Goal: Information Seeking & Learning: Learn about a topic

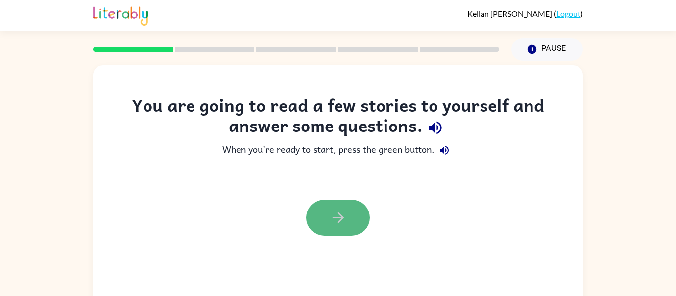
click at [341, 228] on button "button" at bounding box center [337, 218] width 63 height 36
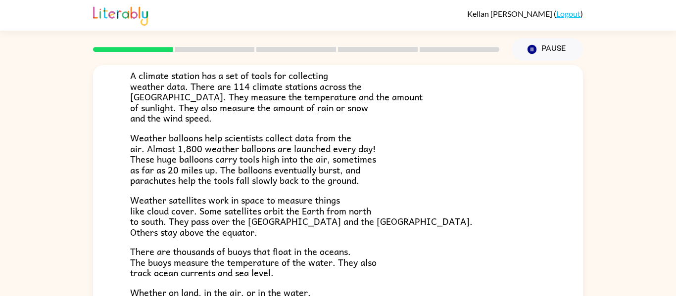
scroll to position [277, 0]
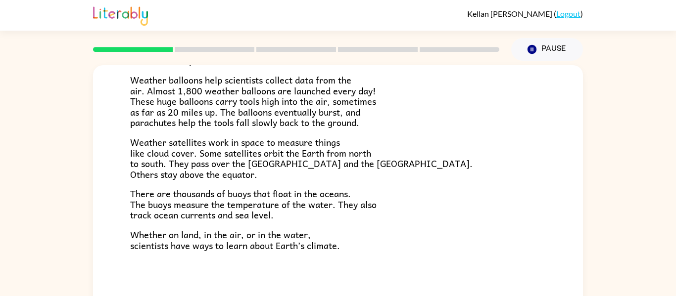
click at [342, 230] on p "Whether on land, in the air, or in the water, scientists have ways to learn abo…" at bounding box center [338, 240] width 416 height 21
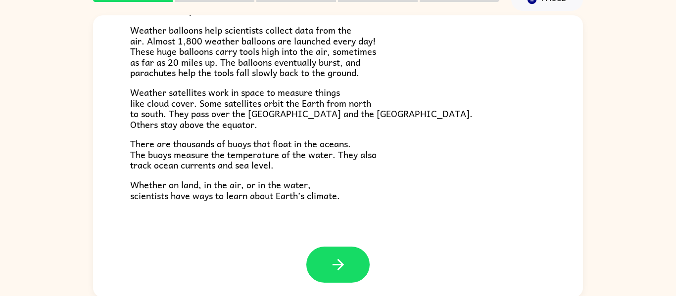
scroll to position [51, 0]
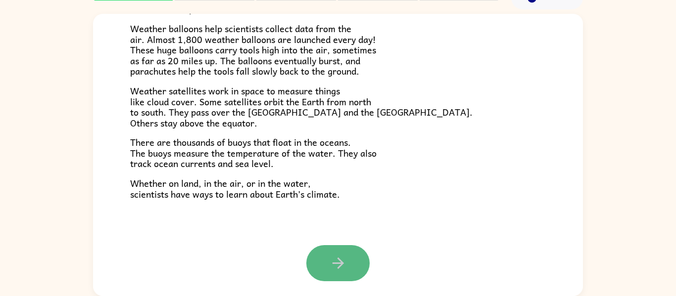
click at [338, 273] on button "button" at bounding box center [337, 263] width 63 height 36
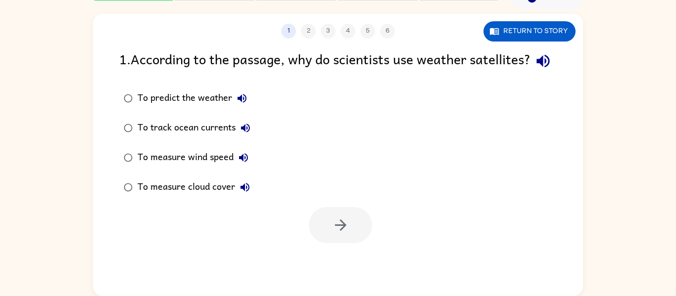
click at [161, 108] on div "To predict the weather" at bounding box center [195, 99] width 114 height 20
click at [346, 234] on icon "button" at bounding box center [340, 225] width 17 height 17
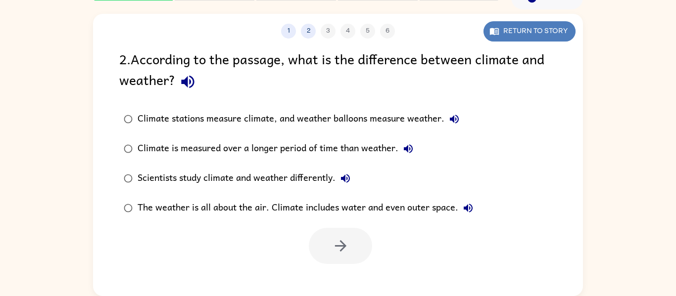
click at [529, 39] on button "Return to story" at bounding box center [529, 31] width 92 height 20
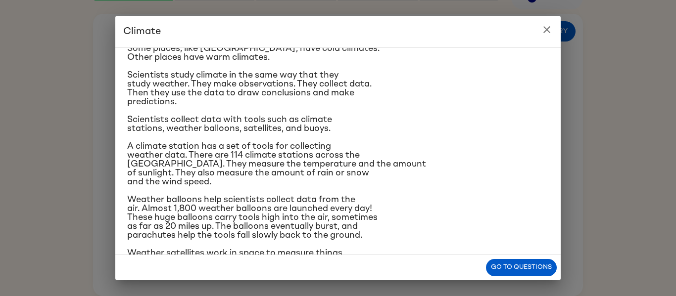
scroll to position [62, 0]
click at [544, 29] on icon "close" at bounding box center [547, 30] width 12 height 12
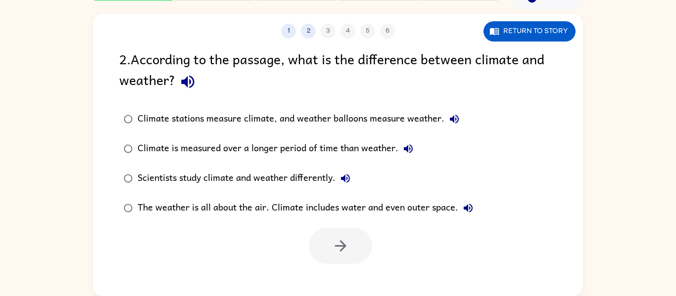
click at [325, 147] on div "Climate is measured over a longer period of time than weather." at bounding box center [278, 149] width 281 height 20
click at [351, 246] on button "button" at bounding box center [340, 246] width 63 height 36
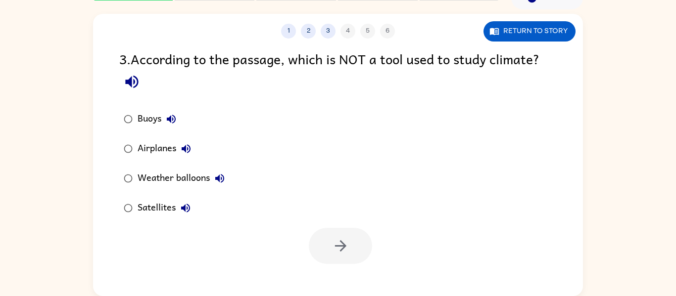
click at [145, 148] on div "Airplanes" at bounding box center [167, 149] width 58 height 20
click at [353, 240] on button "button" at bounding box center [340, 246] width 63 height 36
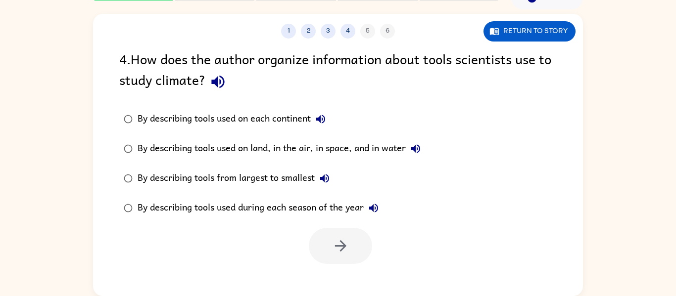
click at [337, 157] on div "By describing tools used on land, in the air, in space, and in water" at bounding box center [282, 149] width 288 height 20
click at [325, 249] on button "button" at bounding box center [340, 246] width 63 height 36
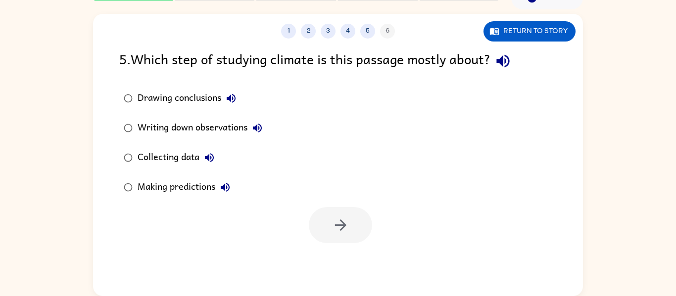
click at [189, 155] on div "Collecting data" at bounding box center [179, 158] width 82 height 20
click at [360, 226] on button "button" at bounding box center [340, 225] width 63 height 36
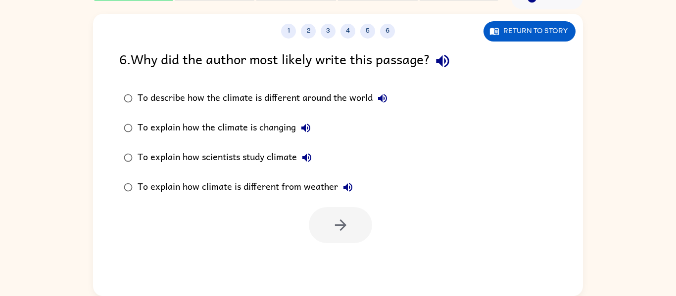
click at [360, 226] on div at bounding box center [340, 225] width 63 height 36
click at [233, 151] on div "To explain how scientists study climate" at bounding box center [227, 158] width 179 height 20
click at [333, 218] on icon "button" at bounding box center [340, 225] width 17 height 17
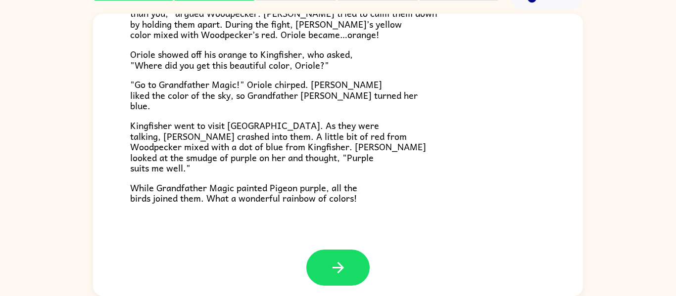
scroll to position [255, 0]
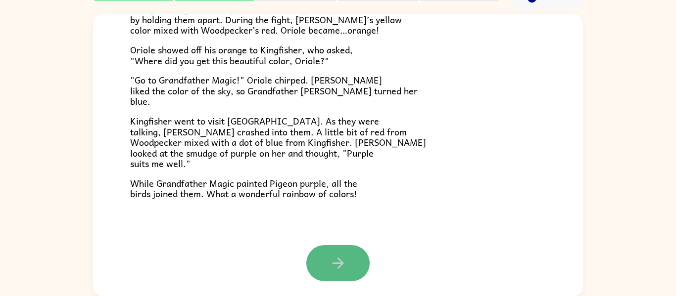
click at [335, 255] on icon "button" at bounding box center [337, 263] width 17 height 17
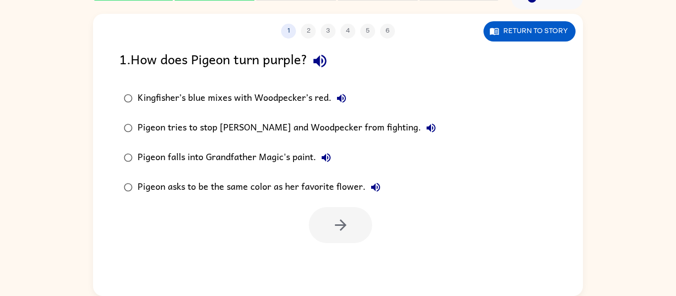
click at [334, 255] on div "1 2 3 4 5 6 Return to story 1 . How does Pigeon turn purple? Kingfisher’s blue …" at bounding box center [338, 155] width 490 height 282
click at [313, 101] on div "Kingfisher’s blue mixes with Woodpecker’s red." at bounding box center [245, 99] width 214 height 20
click at [343, 239] on button "button" at bounding box center [340, 225] width 63 height 36
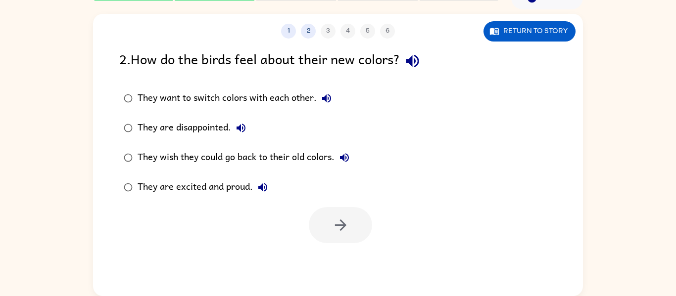
click at [209, 183] on div "They are excited and proud." at bounding box center [205, 188] width 135 height 20
click at [341, 234] on button "button" at bounding box center [340, 225] width 63 height 36
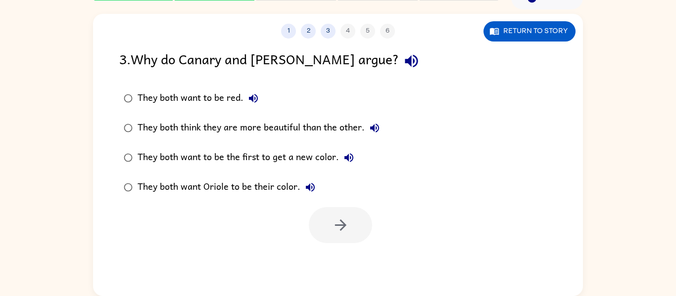
click at [239, 128] on div "They both think they are more beautiful than the other." at bounding box center [261, 128] width 247 height 20
click at [335, 235] on button "button" at bounding box center [340, 225] width 63 height 36
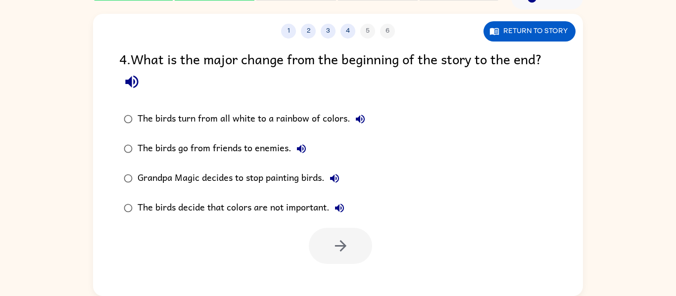
click at [284, 123] on div "The birds turn from all white to a rainbow of colors." at bounding box center [254, 119] width 233 height 20
click at [327, 251] on button "button" at bounding box center [340, 246] width 63 height 36
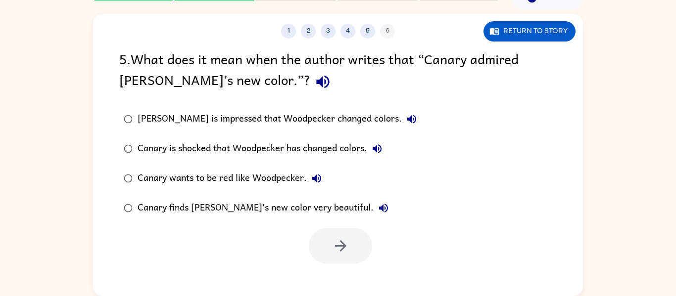
click at [281, 205] on div "Canary finds Woodpecker's new color very beautiful." at bounding box center [266, 208] width 256 height 20
click at [319, 243] on button "button" at bounding box center [340, 246] width 63 height 36
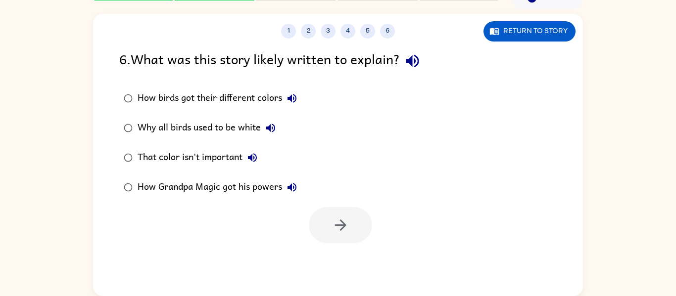
click at [231, 102] on div "How birds got their different colors" at bounding box center [220, 99] width 164 height 20
click at [340, 220] on icon "button" at bounding box center [340, 225] width 17 height 17
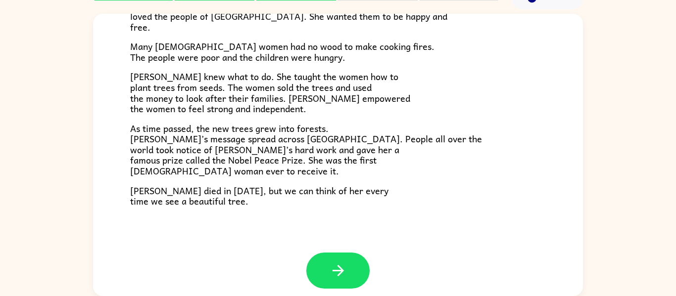
scroll to position [279, 0]
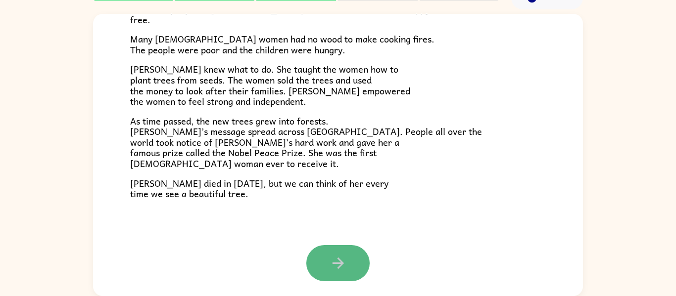
click at [341, 258] on icon "button" at bounding box center [337, 263] width 17 height 17
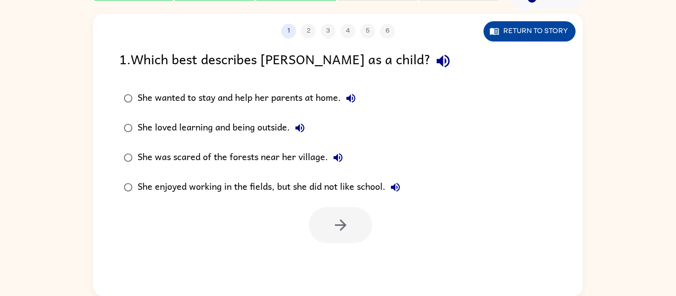
click at [538, 26] on button "Return to story" at bounding box center [529, 31] width 92 height 20
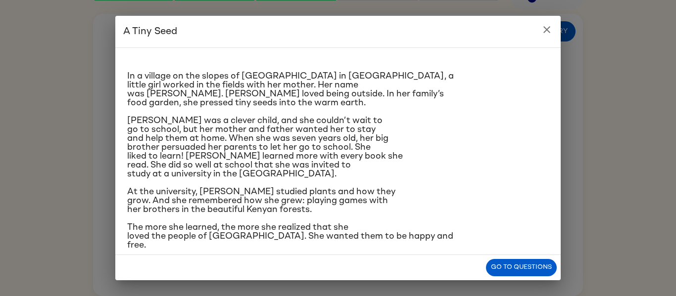
scroll to position [8, 0]
click at [546, 32] on icon "close" at bounding box center [547, 30] width 12 height 12
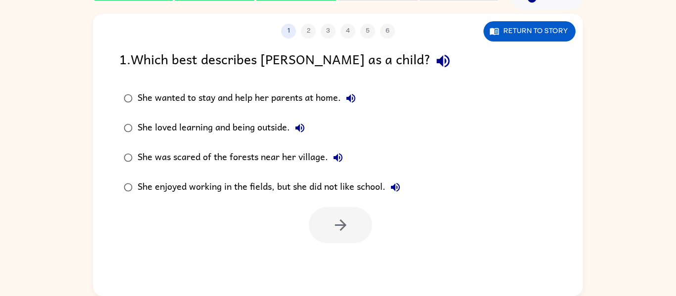
click at [256, 131] on div "She loved learning and being outside." at bounding box center [224, 128] width 172 height 20
click at [351, 230] on button "button" at bounding box center [340, 225] width 63 height 36
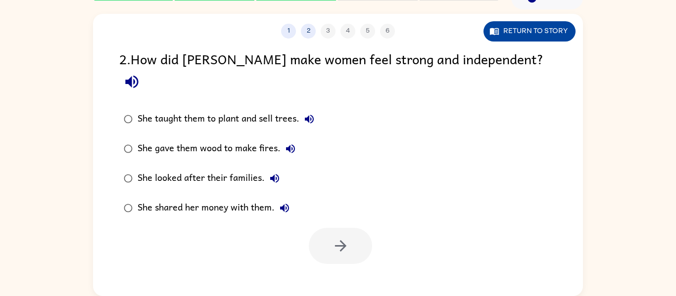
click at [515, 31] on button "Return to story" at bounding box center [529, 31] width 92 height 20
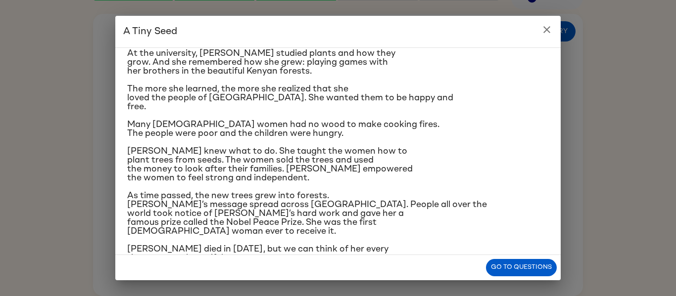
scroll to position [148, 0]
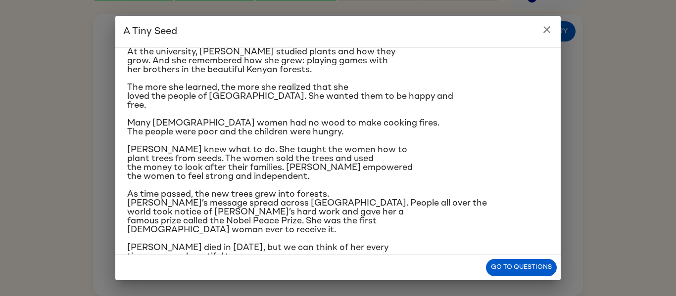
click at [548, 33] on icon "close" at bounding box center [547, 30] width 12 height 12
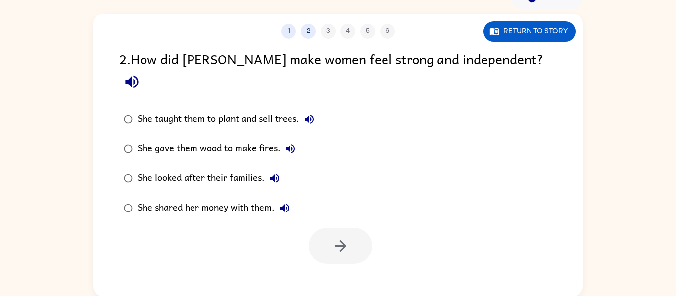
click at [206, 109] on div "She taught them to plant and sell trees." at bounding box center [229, 119] width 182 height 20
click at [320, 228] on button "button" at bounding box center [340, 246] width 63 height 36
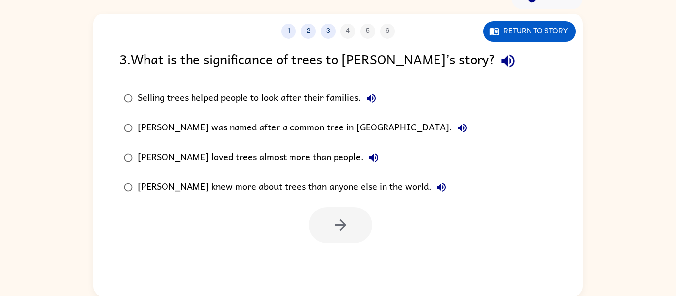
click at [265, 102] on div "Selling trees helped people to look after their families." at bounding box center [259, 99] width 243 height 20
click at [336, 221] on icon "button" at bounding box center [340, 225] width 17 height 17
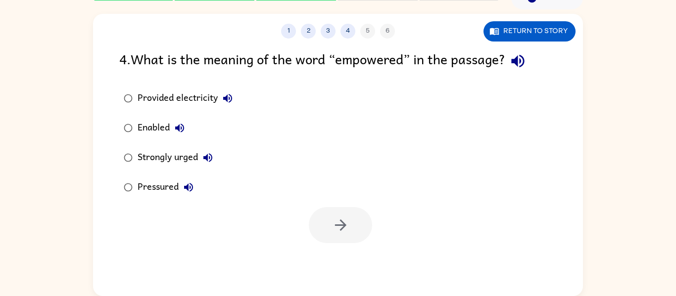
click at [180, 162] on div "Strongly urged" at bounding box center [178, 158] width 80 height 20
click at [337, 232] on icon "button" at bounding box center [340, 225] width 17 height 17
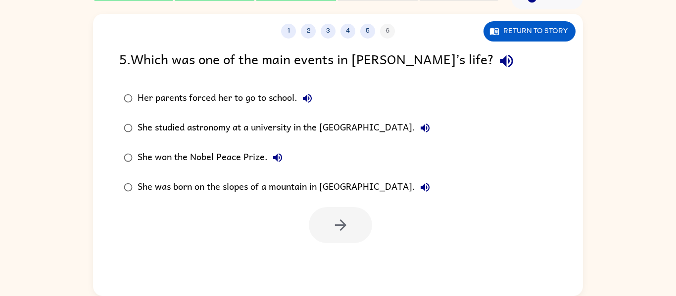
click at [191, 156] on div "She won the Nobel Peace Prize." at bounding box center [213, 158] width 150 height 20
click at [333, 222] on icon "button" at bounding box center [340, 225] width 17 height 17
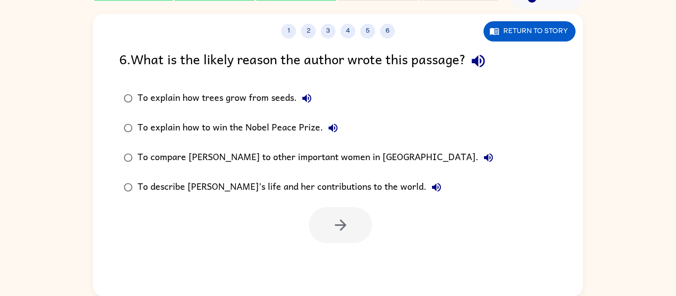
click at [282, 185] on div "To describe Wangari’s life and her contributions to the world." at bounding box center [292, 188] width 309 height 20
click at [321, 217] on button "button" at bounding box center [340, 225] width 63 height 36
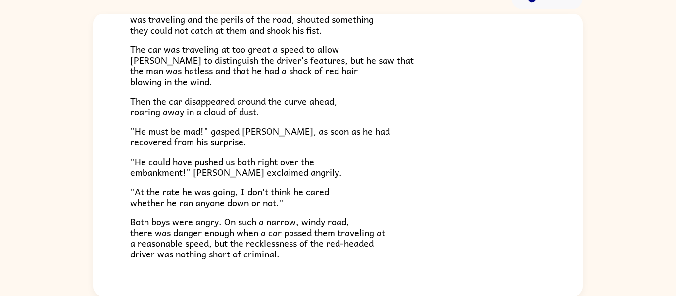
scroll to position [275, 0]
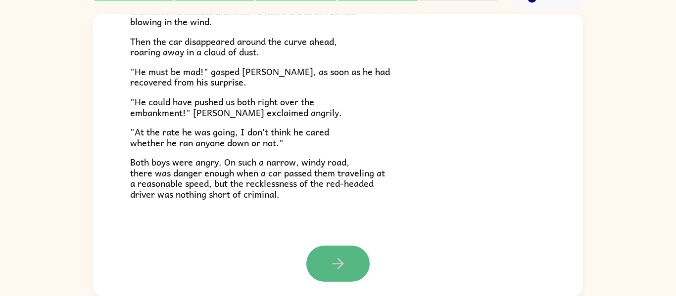
click at [334, 270] on icon "button" at bounding box center [337, 263] width 17 height 17
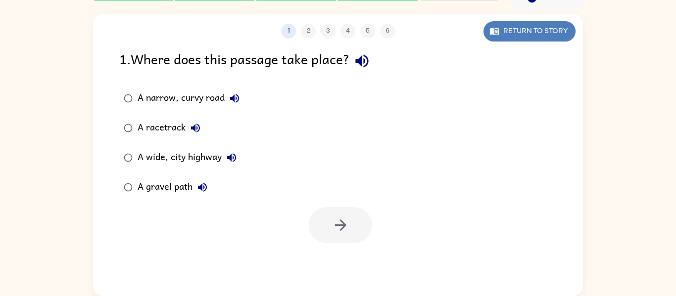
click at [520, 35] on button "Return to story" at bounding box center [529, 31] width 92 height 20
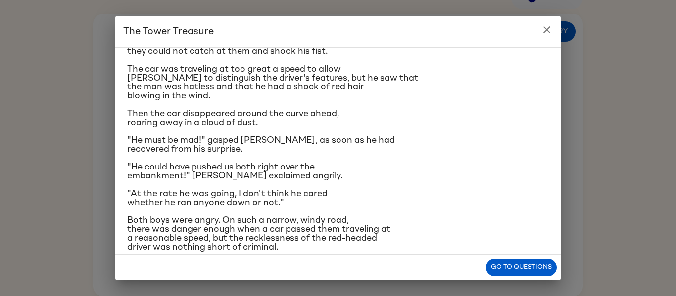
scroll to position [171, 0]
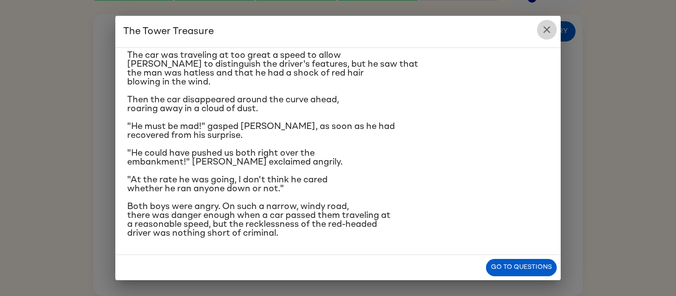
click at [549, 33] on icon "close" at bounding box center [547, 30] width 12 height 12
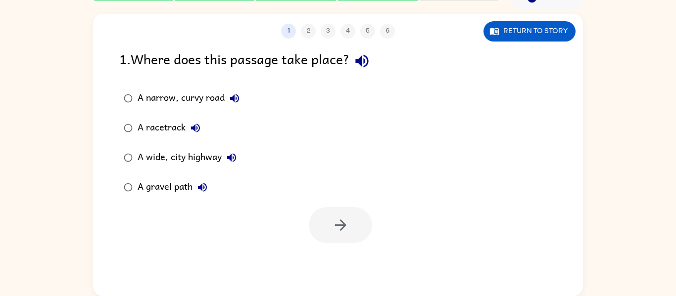
click at [220, 98] on div "A narrow, curvy road" at bounding box center [191, 99] width 107 height 20
click at [332, 234] on icon "button" at bounding box center [340, 225] width 17 height 17
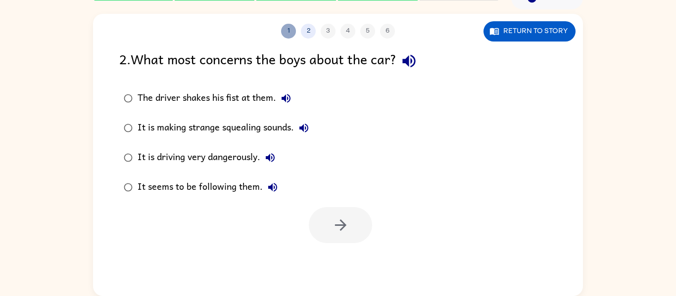
click at [286, 30] on button "1" at bounding box center [288, 31] width 15 height 15
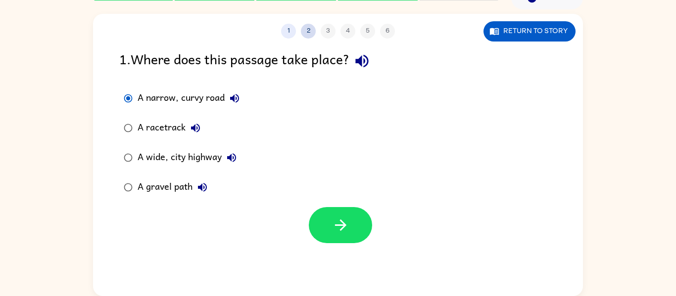
click at [305, 30] on button "2" at bounding box center [308, 31] width 15 height 15
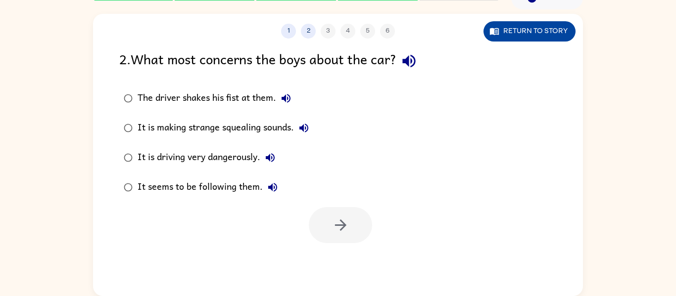
click at [539, 36] on button "Return to story" at bounding box center [529, 31] width 92 height 20
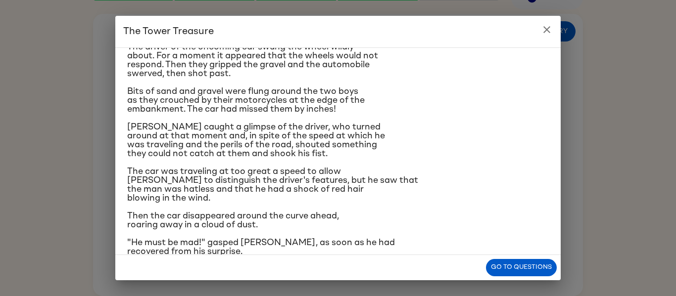
scroll to position [54, 0]
click at [549, 24] on icon "close" at bounding box center [547, 30] width 12 height 12
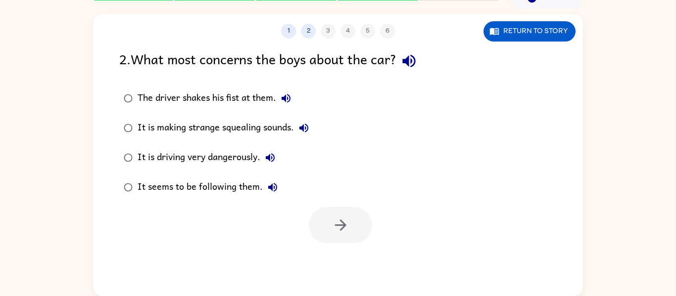
click at [248, 161] on div "It is driving very dangerously." at bounding box center [209, 158] width 142 height 20
click at [331, 233] on button "button" at bounding box center [340, 225] width 63 height 36
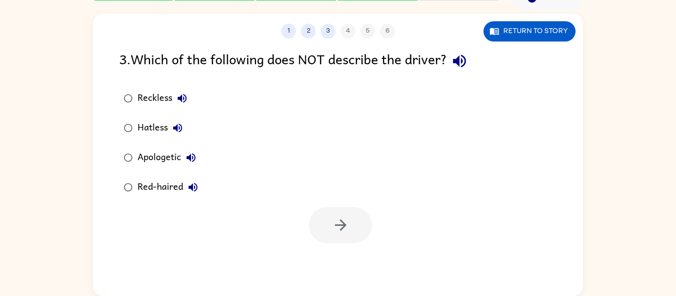
click at [141, 128] on div "Hatless" at bounding box center [163, 128] width 50 height 20
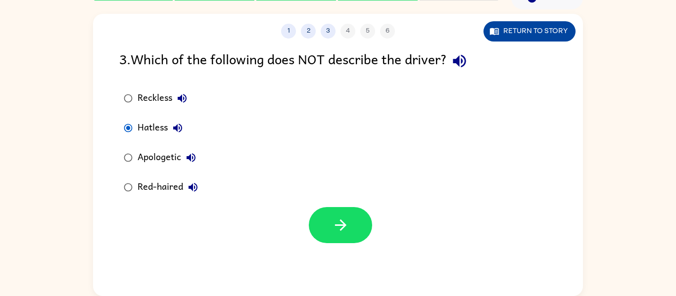
click at [514, 26] on button "Return to story" at bounding box center [529, 31] width 92 height 20
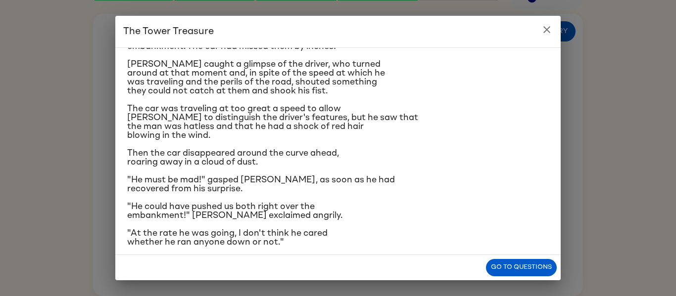
scroll to position [119, 0]
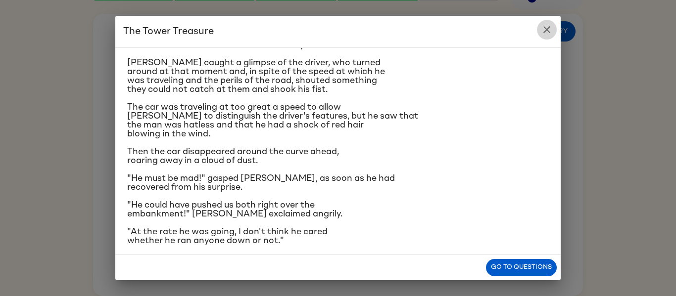
click at [551, 28] on icon "close" at bounding box center [547, 30] width 12 height 12
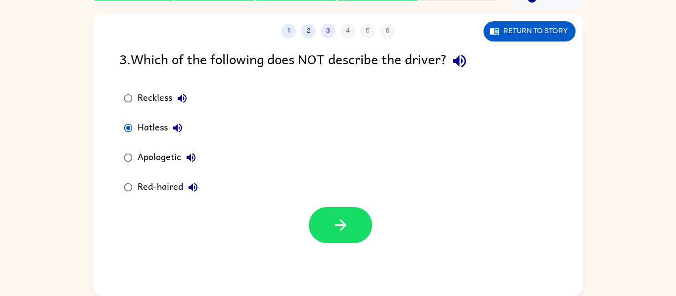
click at [168, 151] on div "Apologetic" at bounding box center [169, 158] width 63 height 20
click at [314, 218] on button "button" at bounding box center [340, 225] width 63 height 36
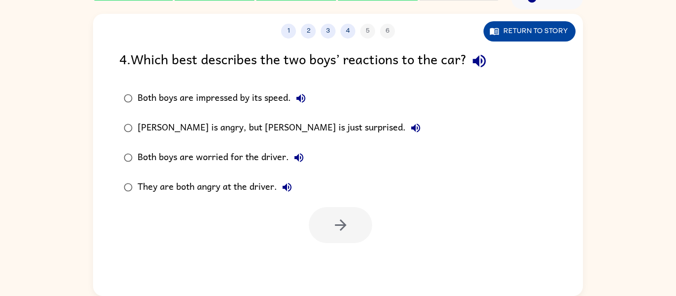
click at [527, 34] on button "Return to story" at bounding box center [529, 31] width 92 height 20
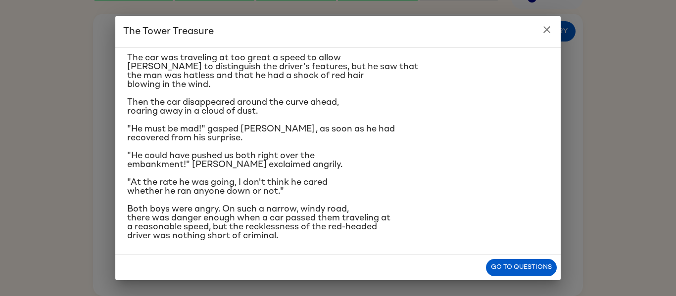
scroll to position [171, 0]
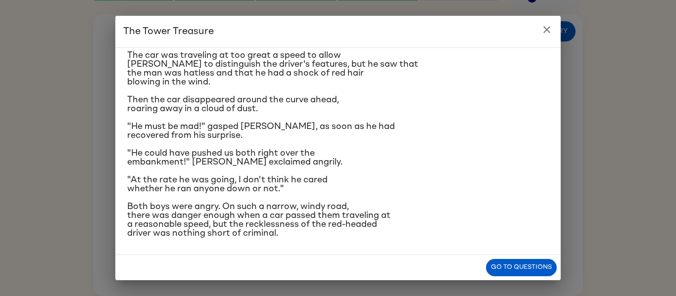
click at [550, 27] on icon "close" at bounding box center [547, 30] width 12 height 12
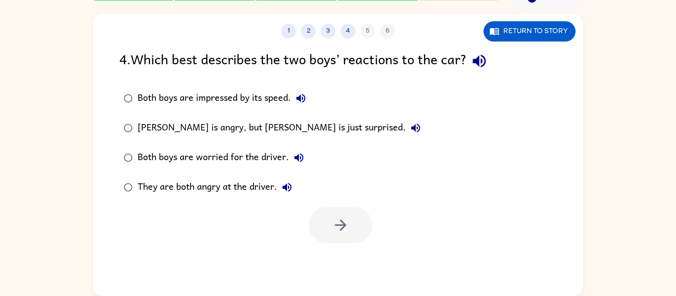
click at [265, 121] on div "Frank is angry, but Joe is just surprised." at bounding box center [282, 128] width 288 height 20
click at [335, 227] on icon "button" at bounding box center [340, 225] width 17 height 17
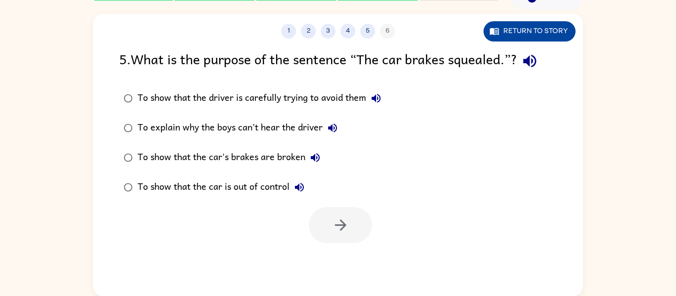
click at [498, 26] on icon "button" at bounding box center [494, 31] width 10 height 10
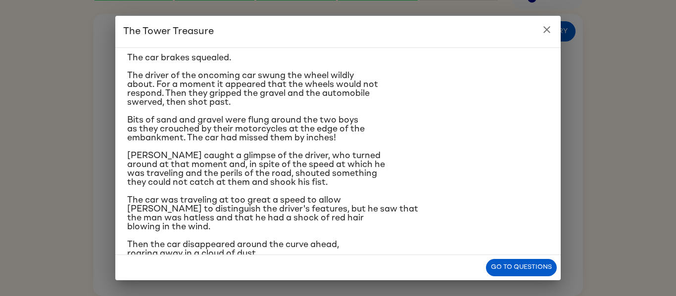
scroll to position [0, 0]
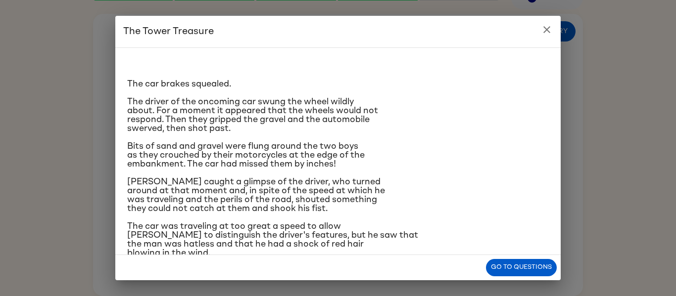
click at [535, 37] on h2 "The Tower Treasure" at bounding box center [337, 32] width 445 height 32
click at [545, 32] on icon "close" at bounding box center [547, 30] width 12 height 12
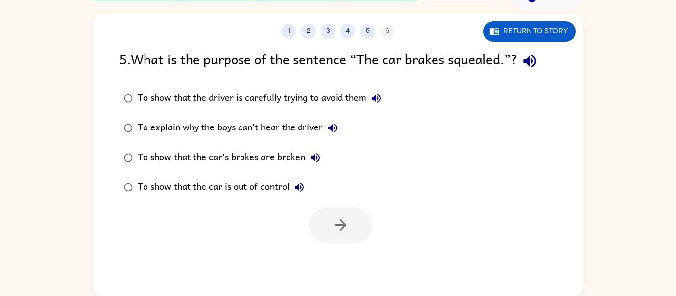
click at [235, 189] on div "To show that the car is out of control" at bounding box center [224, 188] width 172 height 20
click at [319, 212] on button "button" at bounding box center [340, 225] width 63 height 36
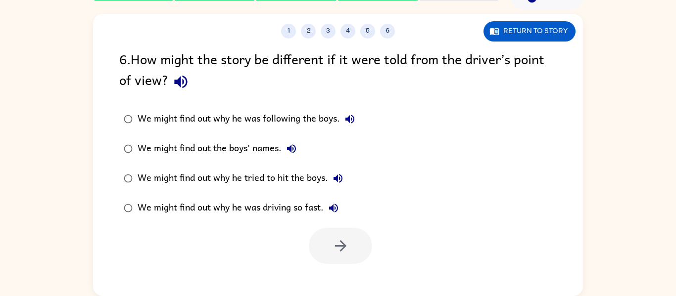
click at [249, 212] on div "We might find out why he was driving so fast." at bounding box center [241, 208] width 206 height 20
click at [344, 239] on icon "button" at bounding box center [340, 245] width 17 height 17
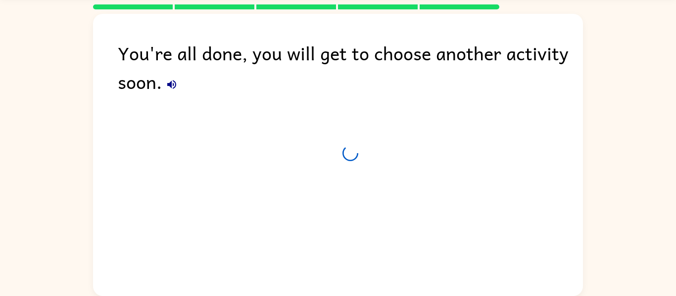
scroll to position [34, 0]
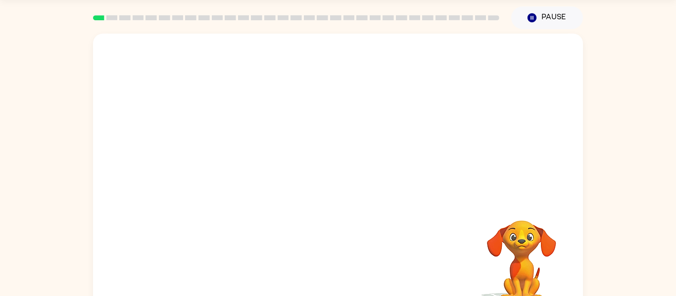
scroll to position [33, 0]
click at [225, 151] on video "Your browser must support playing .mp4 files to use Literably. Please try using…" at bounding box center [338, 116] width 490 height 166
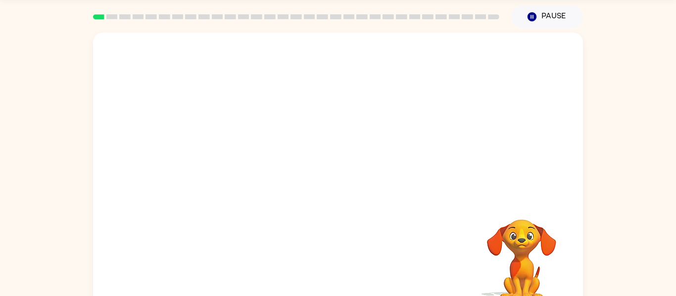
click at [225, 151] on video "Your browser must support playing .mp4 files to use Literably. Please try using…" at bounding box center [338, 116] width 490 height 166
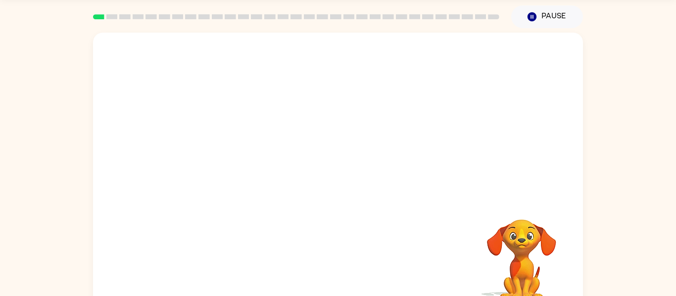
click at [225, 151] on video "Your browser must support playing .mp4 files to use Literably. Please try using…" at bounding box center [338, 116] width 490 height 166
click at [225, 150] on video "Your browser must support playing .mp4 files to use Literably. Please try using…" at bounding box center [338, 116] width 490 height 166
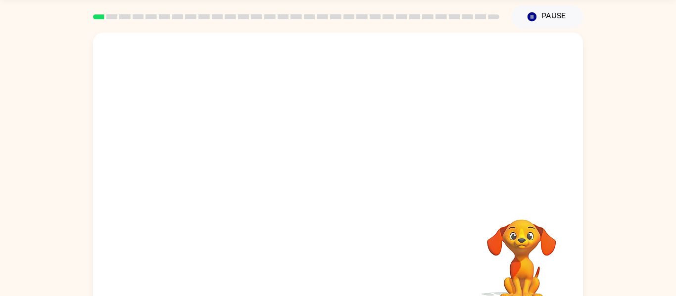
click at [225, 150] on video "Your browser must support playing .mp4 files to use Literably. Please try using…" at bounding box center [338, 116] width 490 height 166
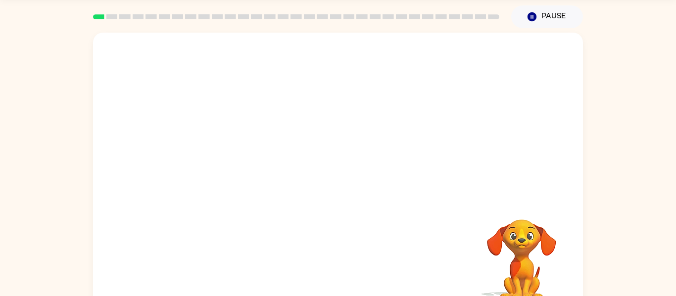
click at [225, 150] on video "Your browser must support playing .mp4 files to use Literably. Please try using…" at bounding box center [338, 116] width 490 height 166
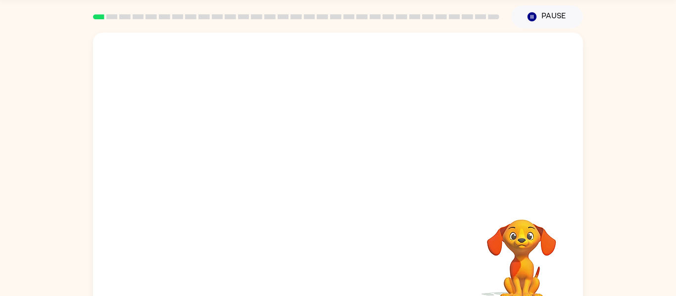
click at [225, 150] on video "Your browser must support playing .mp4 files to use Literably. Please try using…" at bounding box center [338, 116] width 490 height 166
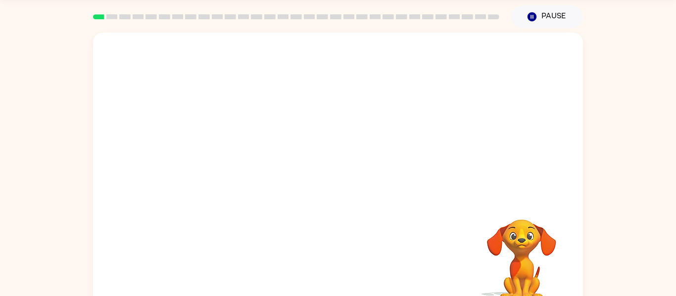
click at [225, 150] on video "Your browser must support playing .mp4 files to use Literably. Please try using…" at bounding box center [338, 116] width 490 height 166
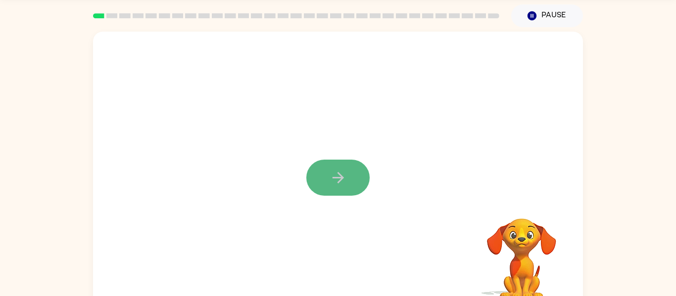
click at [336, 179] on icon "button" at bounding box center [337, 177] width 17 height 17
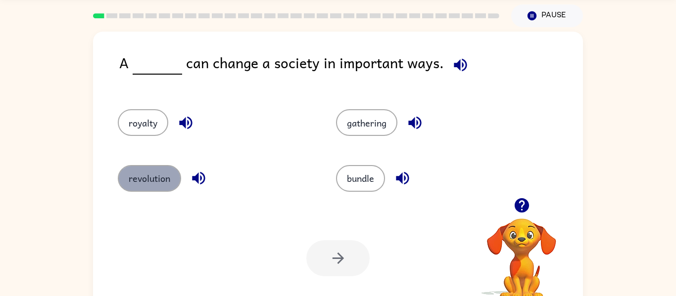
click at [153, 174] on button "revolution" at bounding box center [149, 178] width 63 height 27
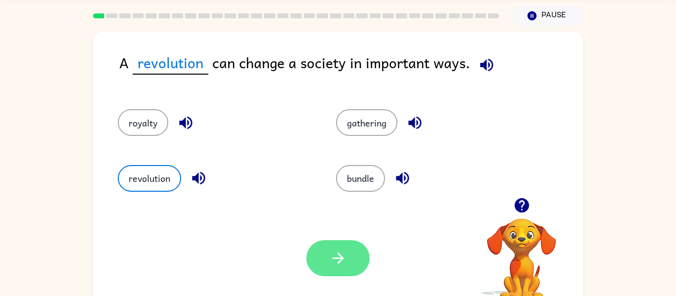
click at [319, 260] on button "button" at bounding box center [337, 258] width 63 height 36
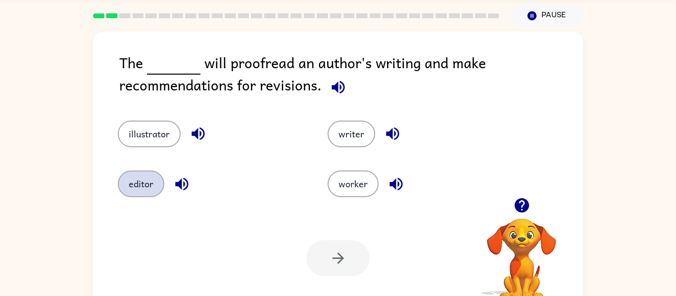
click at [137, 179] on button "editor" at bounding box center [141, 184] width 47 height 27
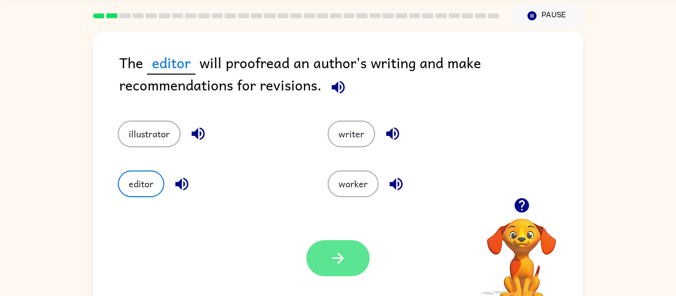
click at [340, 256] on icon "button" at bounding box center [337, 258] width 11 height 11
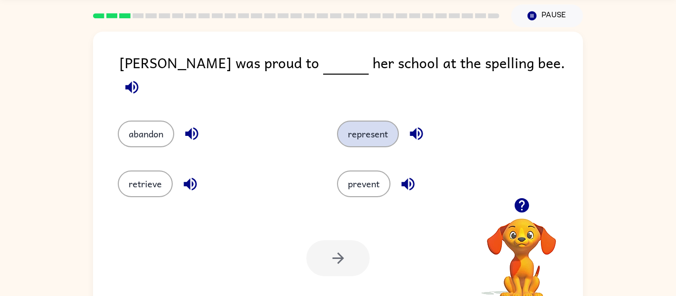
click at [349, 122] on button "represent" at bounding box center [368, 134] width 62 height 27
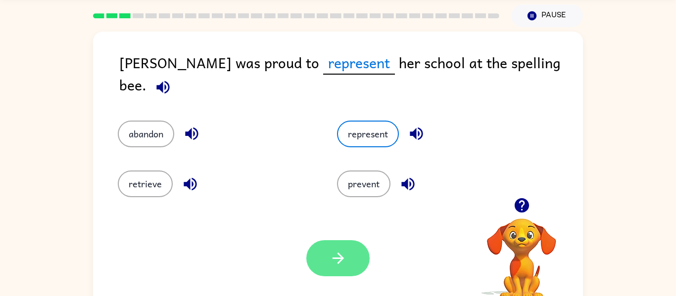
click at [339, 254] on icon "button" at bounding box center [337, 258] width 17 height 17
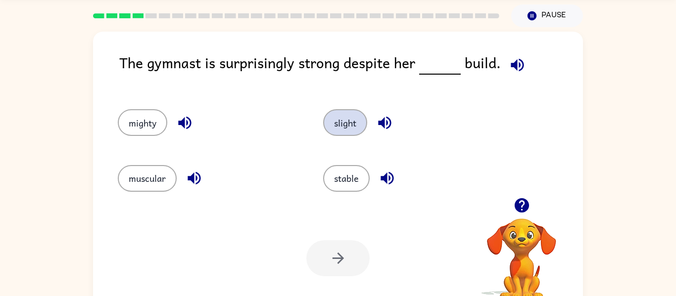
click at [344, 121] on button "slight" at bounding box center [345, 122] width 44 height 27
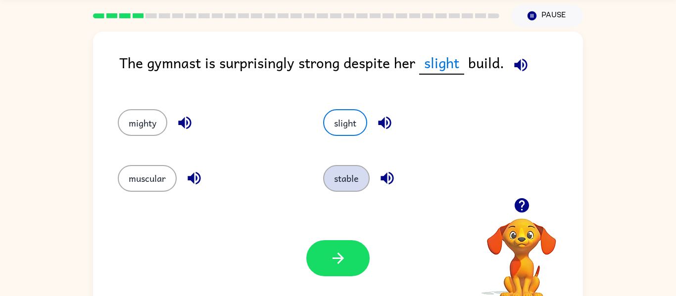
click at [330, 179] on button "stable" at bounding box center [346, 178] width 47 height 27
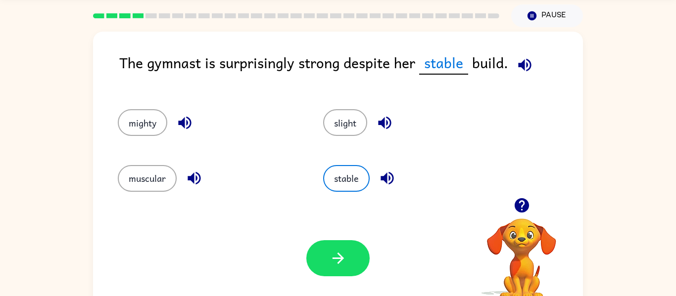
click at [355, 108] on div "slight" at bounding box center [406, 118] width 205 height 55
click at [356, 110] on button "slight" at bounding box center [345, 122] width 44 height 27
click at [528, 64] on button "button" at bounding box center [520, 64] width 25 height 25
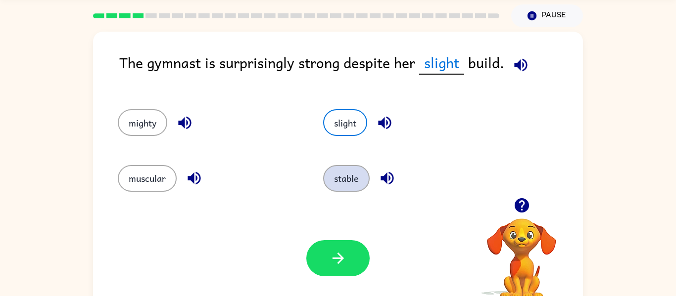
click at [352, 175] on button "stable" at bounding box center [346, 178] width 47 height 27
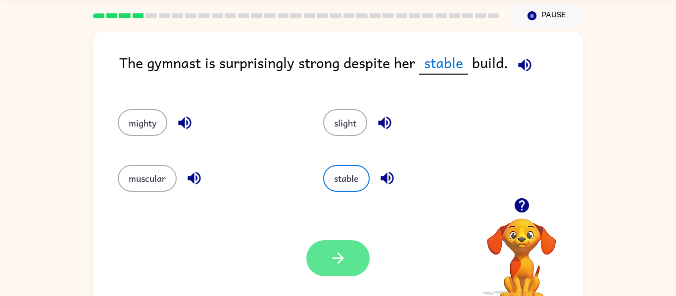
click at [346, 247] on button "button" at bounding box center [337, 258] width 63 height 36
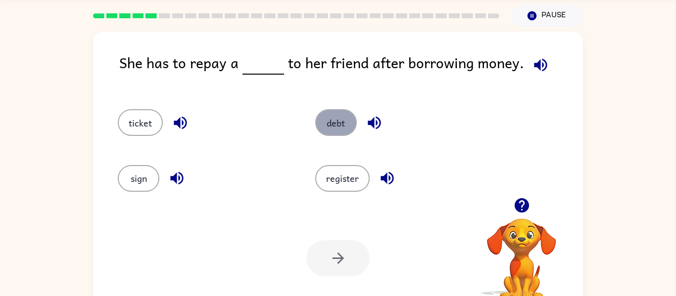
click at [328, 120] on button "debt" at bounding box center [336, 122] width 42 height 27
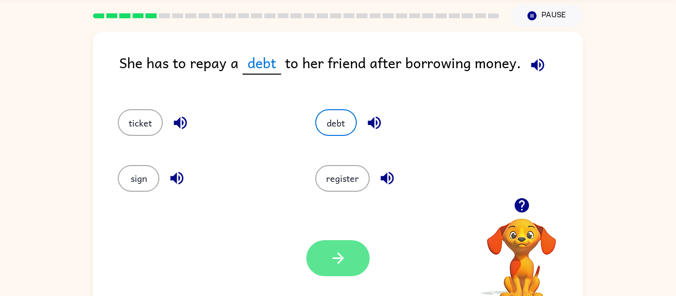
click at [350, 255] on button "button" at bounding box center [337, 258] width 63 height 36
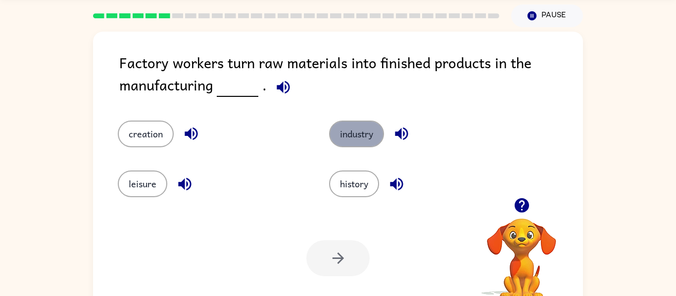
click at [365, 138] on button "industry" at bounding box center [356, 134] width 55 height 27
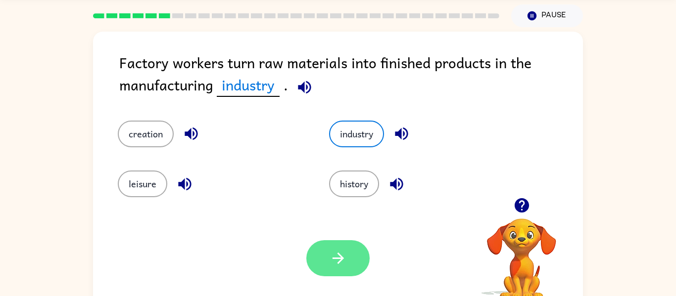
click at [337, 261] on icon "button" at bounding box center [337, 258] width 17 height 17
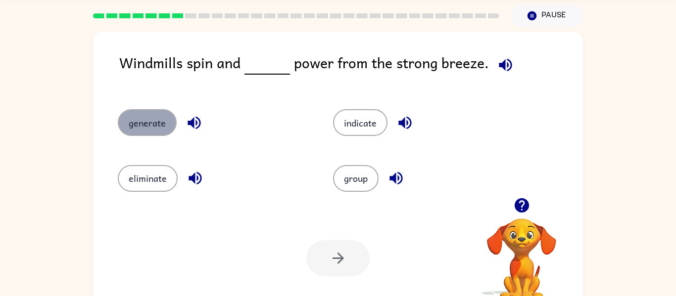
click at [151, 128] on button "generate" at bounding box center [147, 122] width 59 height 27
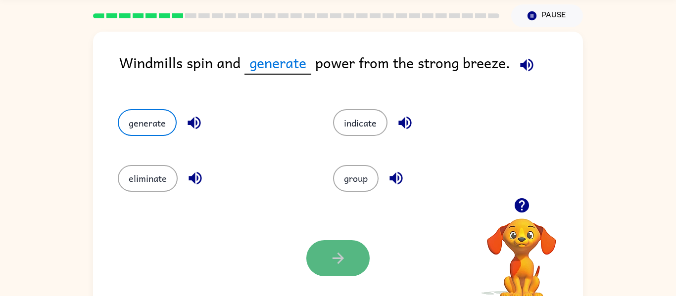
click at [346, 255] on button "button" at bounding box center [337, 258] width 63 height 36
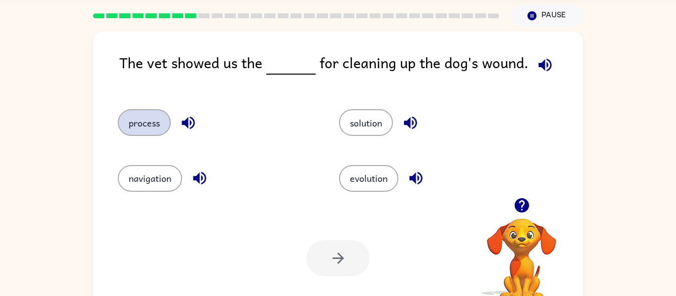
click at [142, 126] on button "process" at bounding box center [144, 122] width 53 height 27
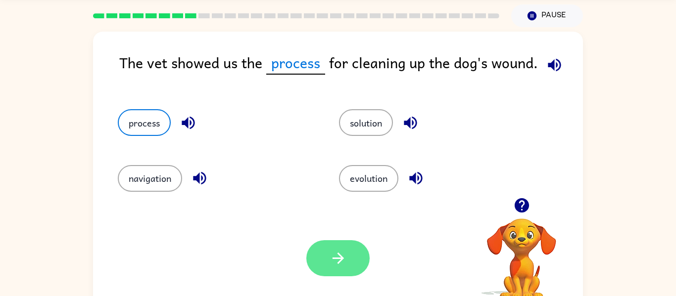
click at [334, 272] on button "button" at bounding box center [337, 258] width 63 height 36
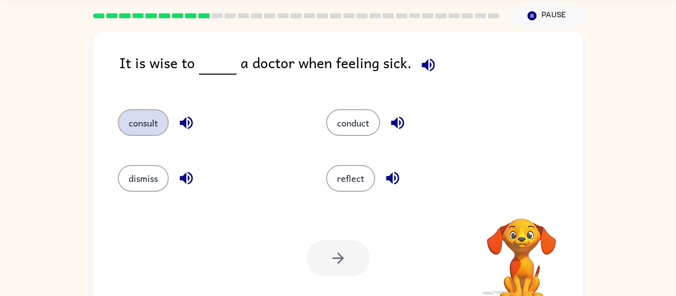
click at [156, 131] on button "consult" at bounding box center [143, 122] width 51 height 27
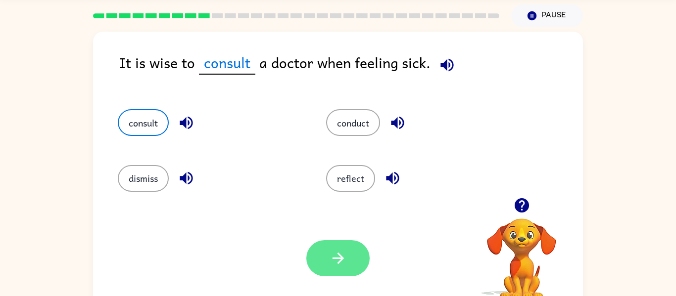
click at [343, 243] on button "button" at bounding box center [337, 258] width 63 height 36
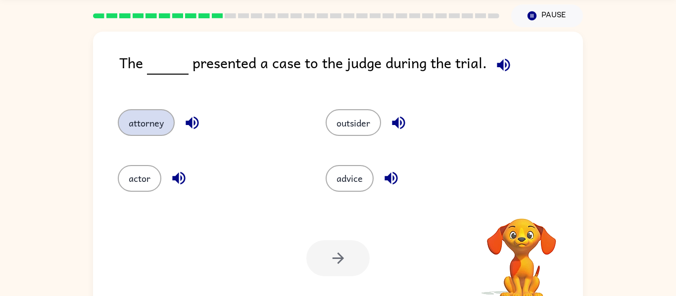
click at [148, 120] on button "attorney" at bounding box center [146, 122] width 57 height 27
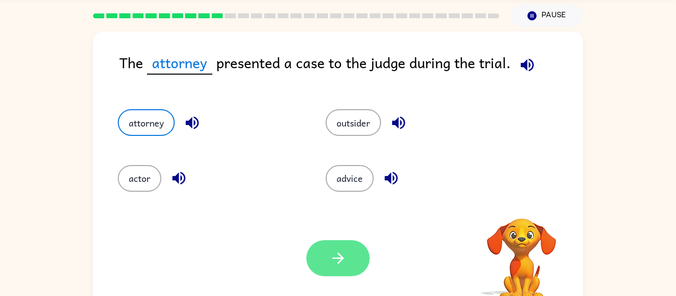
click at [354, 264] on button "button" at bounding box center [337, 258] width 63 height 36
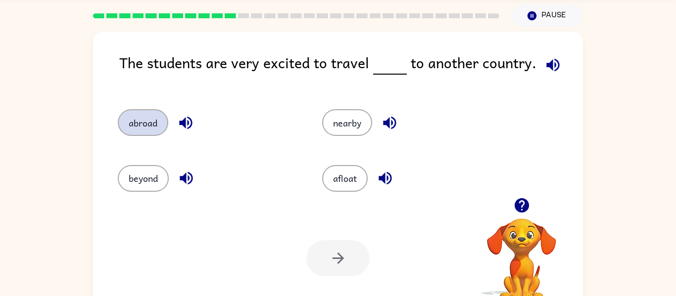
click at [136, 124] on button "abroad" at bounding box center [143, 122] width 50 height 27
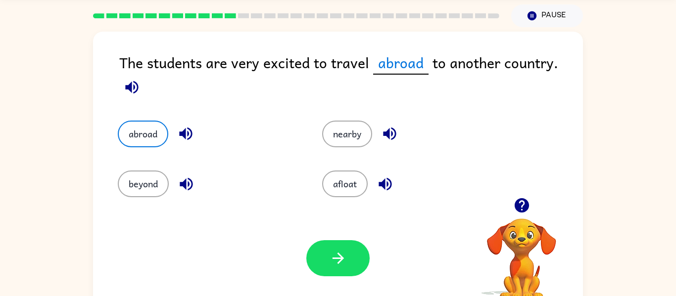
click at [182, 133] on icon "button" at bounding box center [185, 134] width 13 height 13
click at [383, 133] on icon "button" at bounding box center [389, 133] width 17 height 17
click at [390, 191] on icon "button" at bounding box center [384, 184] width 17 height 17
click at [181, 184] on icon "button" at bounding box center [186, 184] width 13 height 13
click at [350, 263] on button "button" at bounding box center [337, 258] width 63 height 36
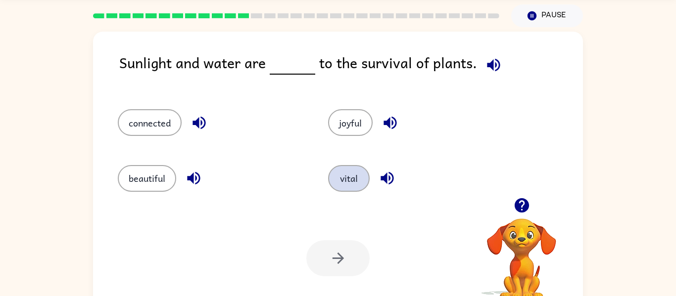
click at [347, 175] on button "vital" at bounding box center [349, 178] width 42 height 27
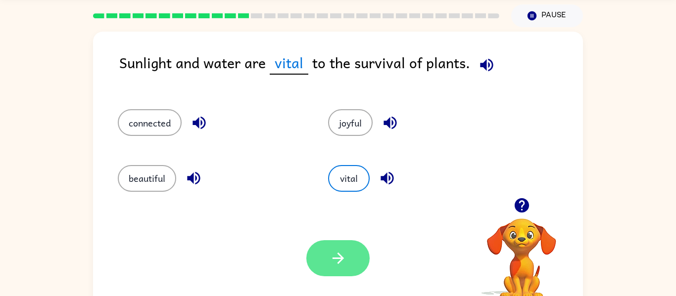
click at [360, 262] on button "button" at bounding box center [337, 258] width 63 height 36
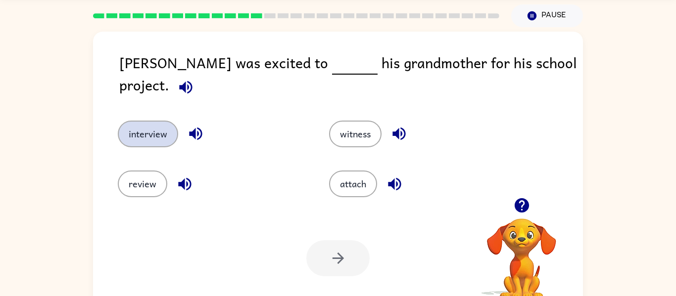
click at [134, 124] on button "interview" at bounding box center [148, 134] width 60 height 27
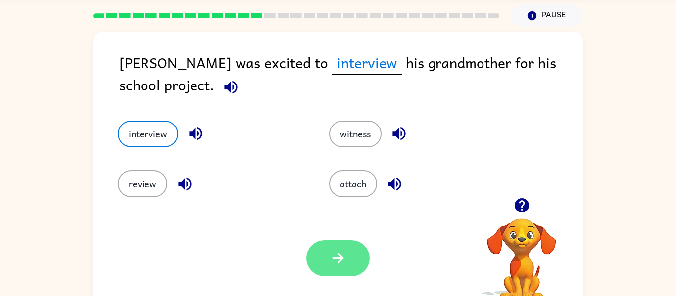
click at [315, 266] on button "button" at bounding box center [337, 258] width 63 height 36
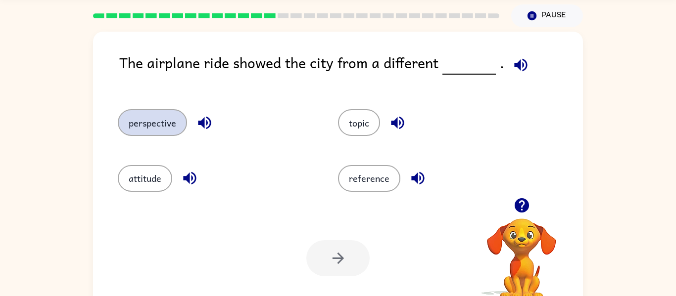
click at [163, 134] on button "perspective" at bounding box center [152, 122] width 69 height 27
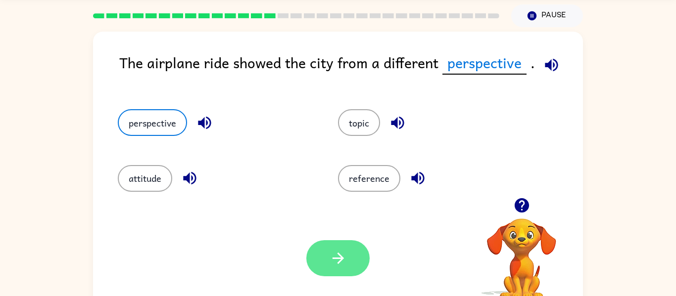
click at [338, 260] on icon "button" at bounding box center [337, 258] width 17 height 17
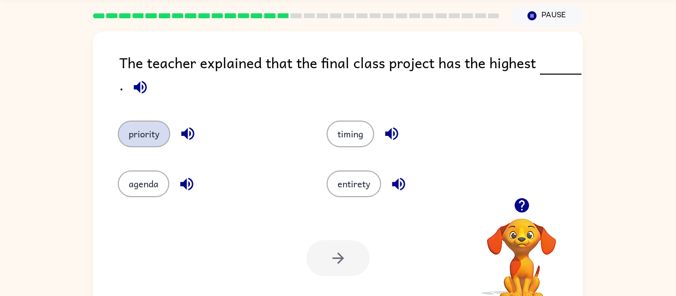
click at [131, 143] on button "priority" at bounding box center [144, 134] width 52 height 27
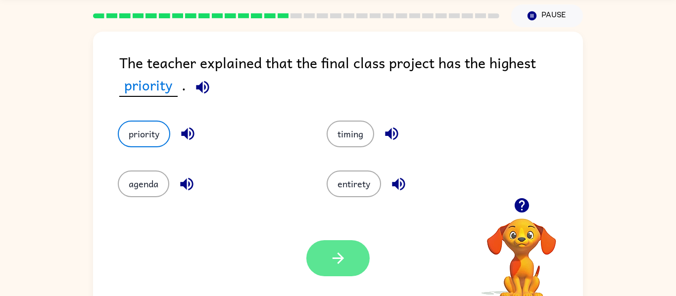
click at [330, 263] on icon "button" at bounding box center [337, 258] width 17 height 17
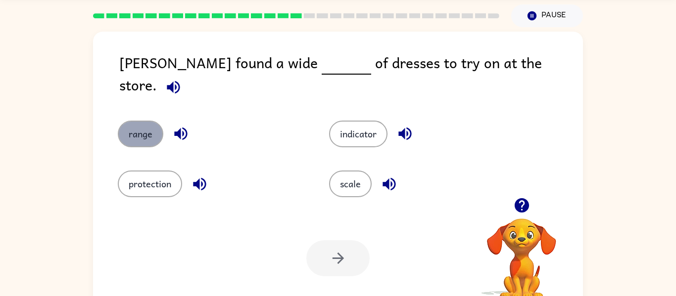
click at [132, 123] on button "range" at bounding box center [141, 134] width 46 height 27
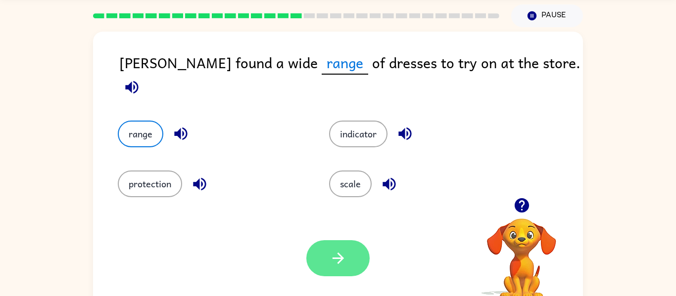
click at [337, 253] on icon "button" at bounding box center [337, 258] width 11 height 11
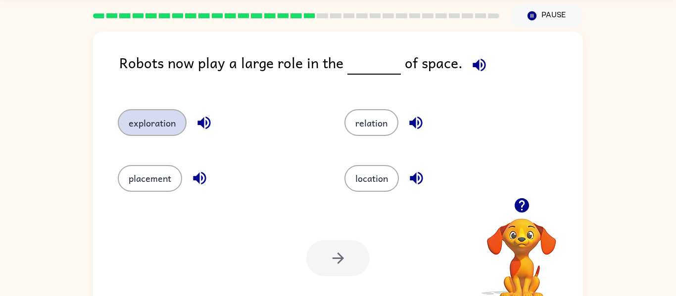
click at [152, 134] on button "exploration" at bounding box center [152, 122] width 69 height 27
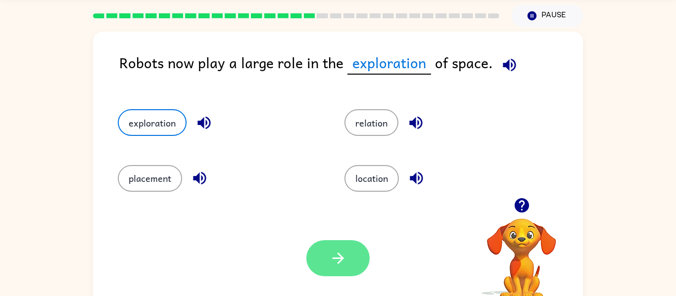
click at [323, 270] on button "button" at bounding box center [337, 258] width 63 height 36
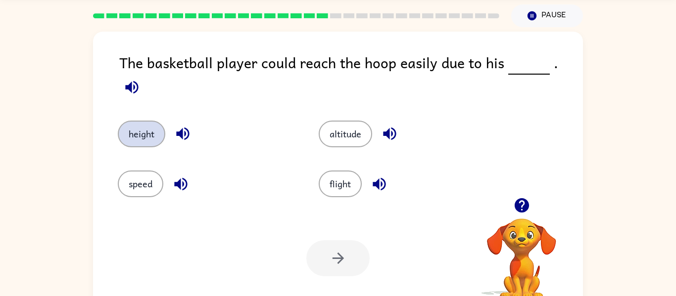
click at [137, 123] on button "height" at bounding box center [141, 134] width 47 height 27
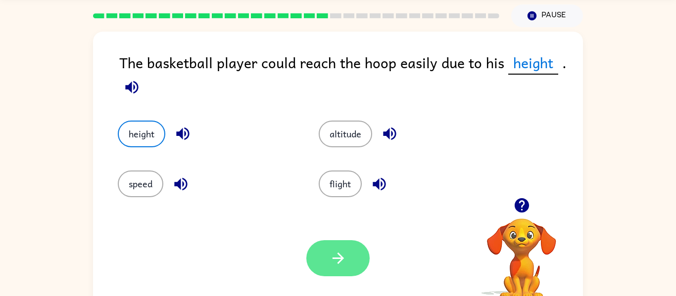
click at [336, 252] on icon "button" at bounding box center [337, 258] width 17 height 17
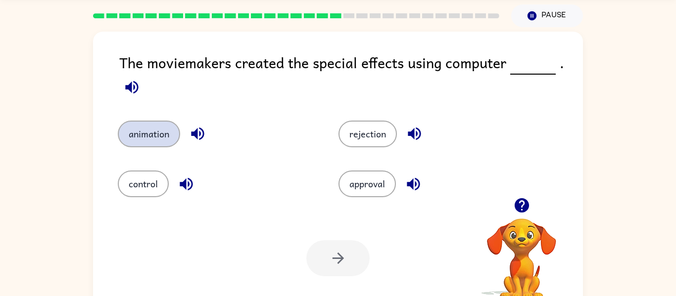
click at [133, 134] on button "animation" at bounding box center [149, 134] width 62 height 27
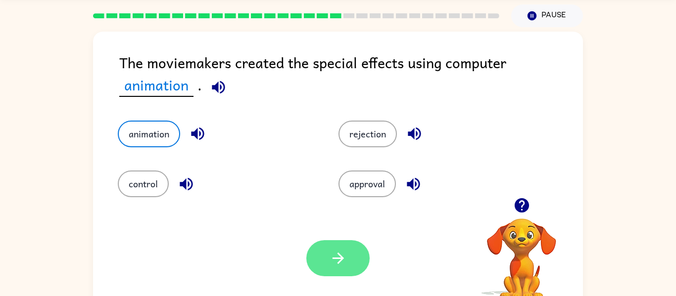
click at [329, 257] on icon "button" at bounding box center [337, 258] width 17 height 17
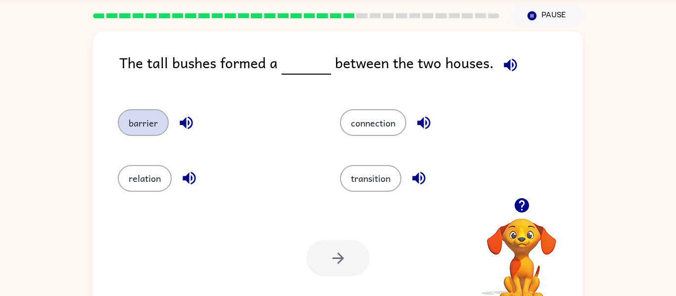
click at [118, 125] on button "barrier" at bounding box center [143, 122] width 51 height 27
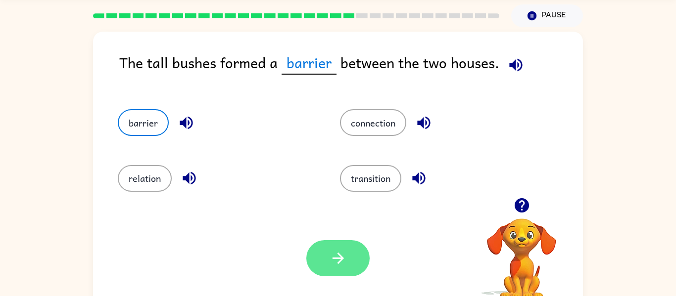
click at [328, 252] on button "button" at bounding box center [337, 258] width 63 height 36
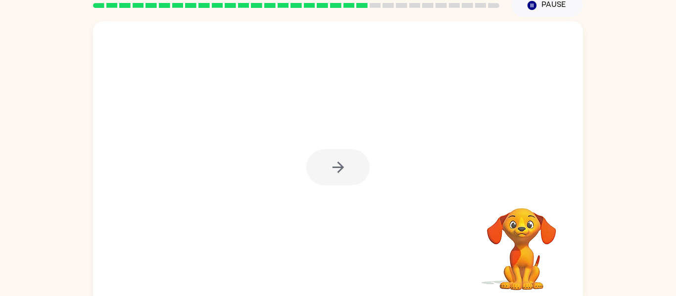
scroll to position [43, 0]
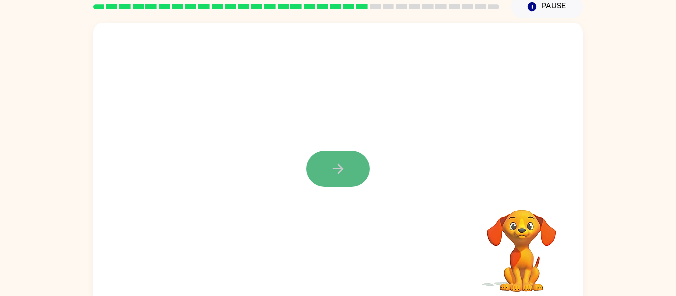
click at [338, 170] on icon "button" at bounding box center [337, 168] width 11 height 11
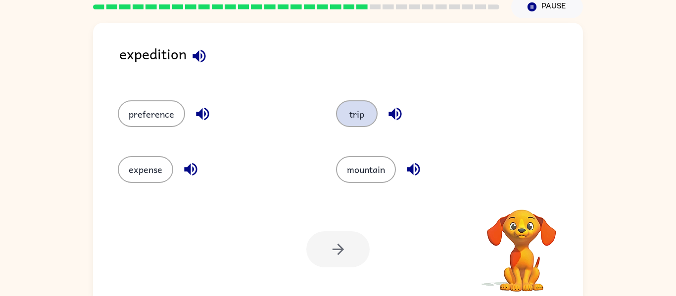
click at [349, 116] on button "trip" at bounding box center [357, 113] width 42 height 27
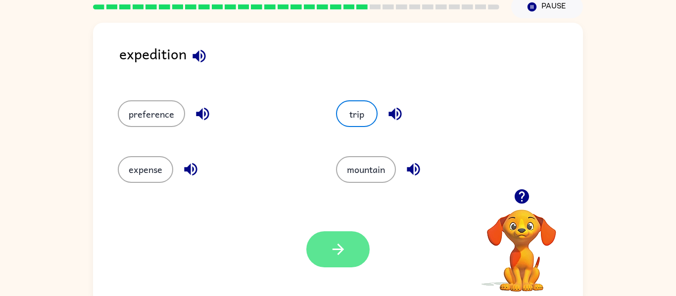
click at [340, 246] on icon "button" at bounding box center [337, 249] width 11 height 11
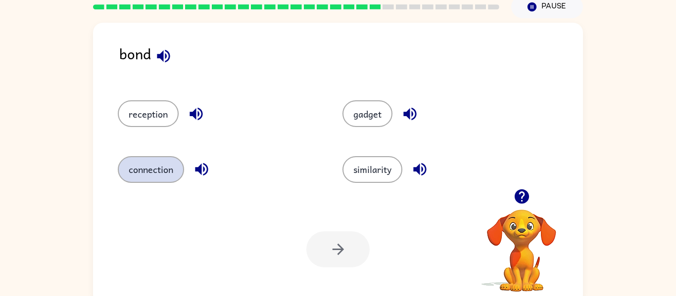
click at [137, 172] on button "connection" at bounding box center [151, 169] width 66 height 27
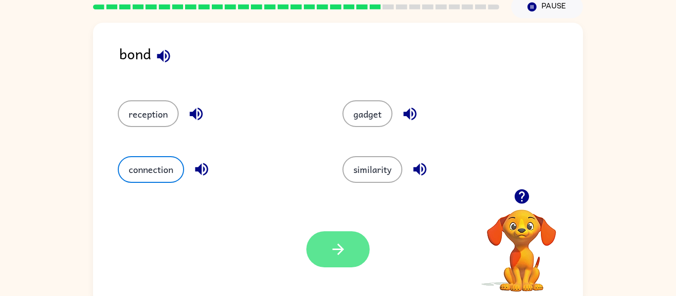
click at [333, 237] on button "button" at bounding box center [337, 250] width 63 height 36
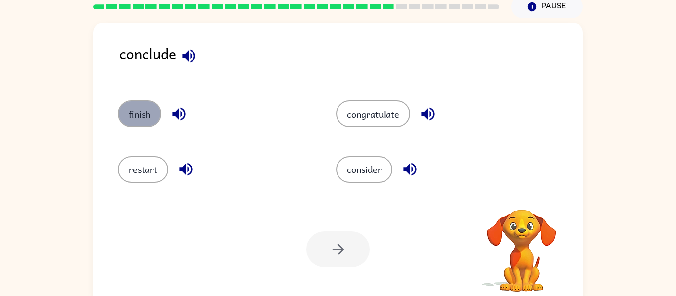
click at [136, 120] on button "finish" at bounding box center [140, 113] width 44 height 27
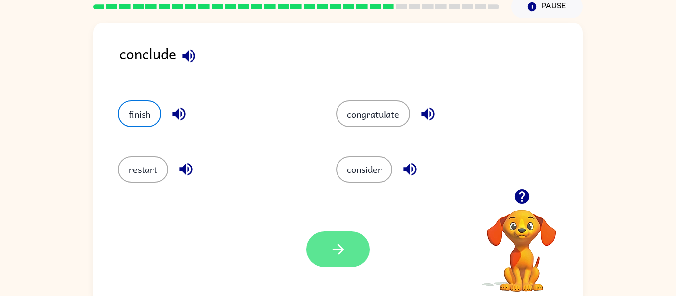
click at [343, 255] on icon "button" at bounding box center [337, 249] width 17 height 17
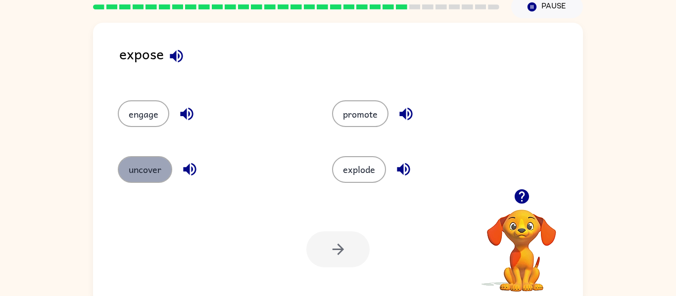
click at [147, 168] on button "uncover" at bounding box center [145, 169] width 54 height 27
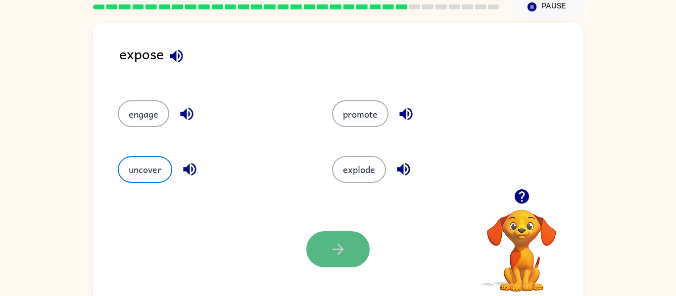
click at [322, 236] on button "button" at bounding box center [337, 250] width 63 height 36
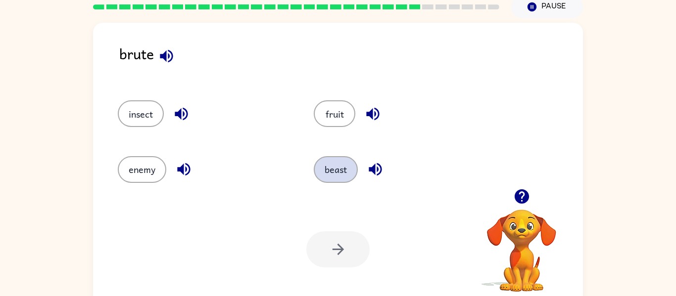
click at [339, 175] on button "beast" at bounding box center [336, 169] width 44 height 27
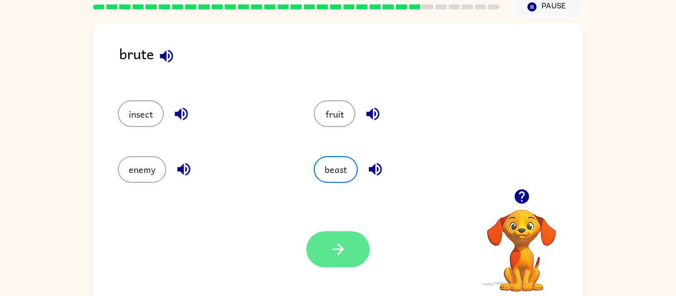
click at [360, 247] on button "button" at bounding box center [337, 250] width 63 height 36
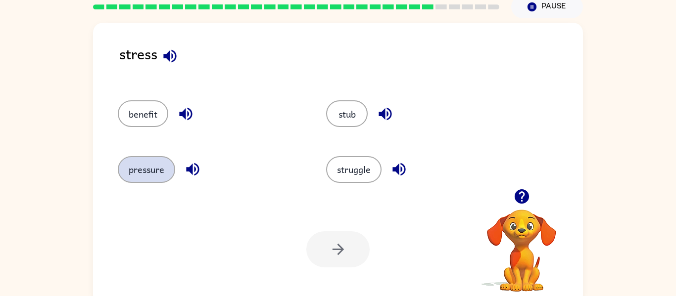
click at [151, 180] on button "pressure" at bounding box center [146, 169] width 57 height 27
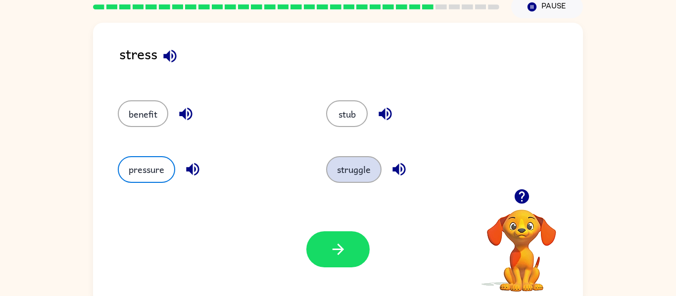
click at [338, 177] on button "struggle" at bounding box center [353, 169] width 55 height 27
click at [145, 170] on button "pressure" at bounding box center [146, 169] width 57 height 27
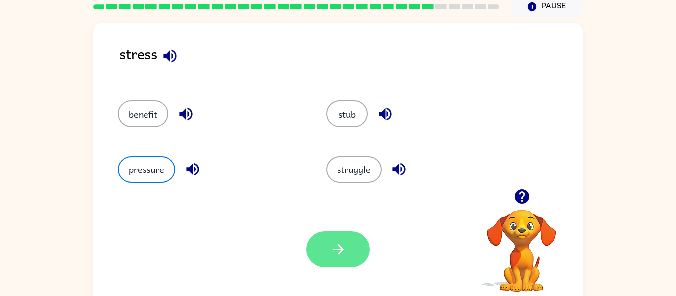
click at [346, 247] on icon "button" at bounding box center [337, 249] width 17 height 17
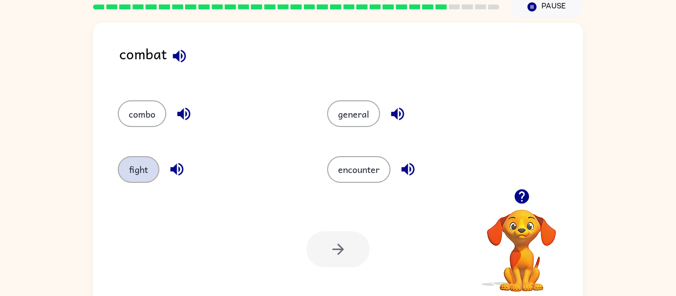
click at [135, 166] on button "fight" at bounding box center [139, 169] width 42 height 27
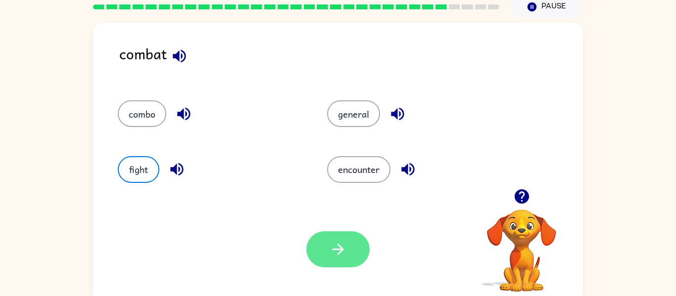
click at [321, 242] on button "button" at bounding box center [337, 250] width 63 height 36
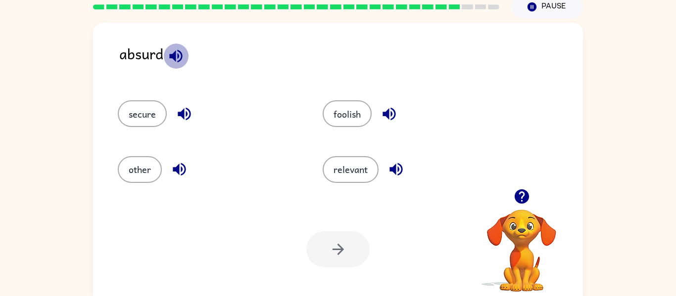
click at [173, 60] on icon "button" at bounding box center [175, 55] width 17 height 17
click at [173, 63] on icon "button" at bounding box center [175, 55] width 17 height 17
click at [348, 111] on button "foolish" at bounding box center [347, 113] width 49 height 27
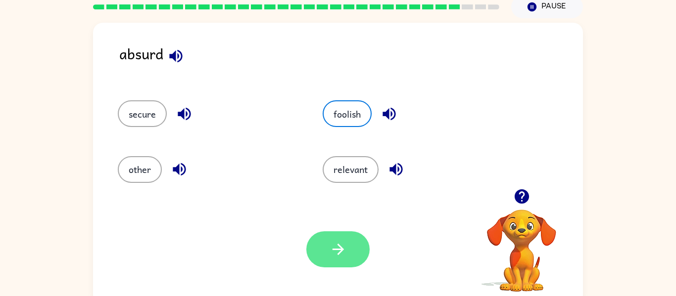
click at [339, 239] on button "button" at bounding box center [337, 250] width 63 height 36
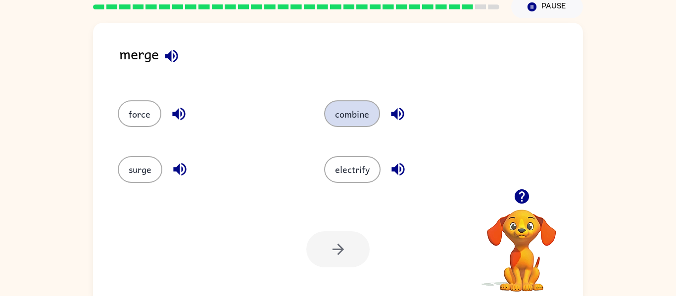
click at [355, 119] on button "combine" at bounding box center [352, 113] width 56 height 27
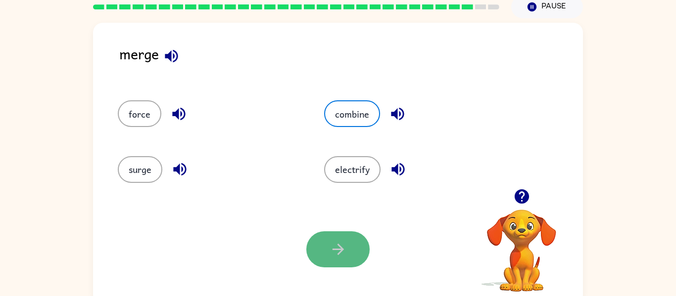
click at [350, 248] on button "button" at bounding box center [337, 250] width 63 height 36
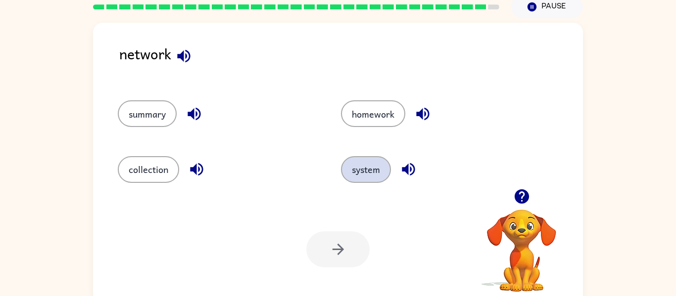
click at [356, 176] on button "system" at bounding box center [366, 169] width 50 height 27
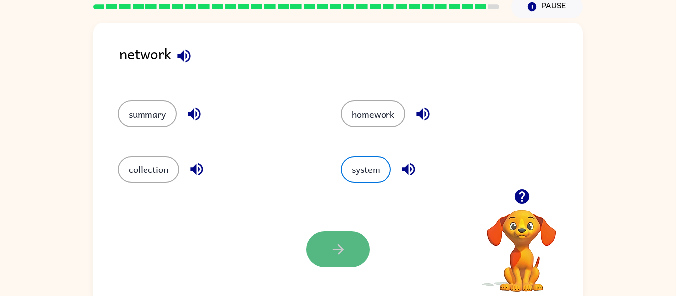
click at [343, 238] on button "button" at bounding box center [337, 250] width 63 height 36
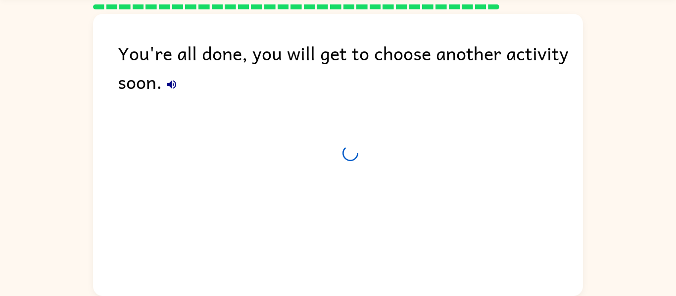
scroll to position [34, 0]
